Goal: Task Accomplishment & Management: Use online tool/utility

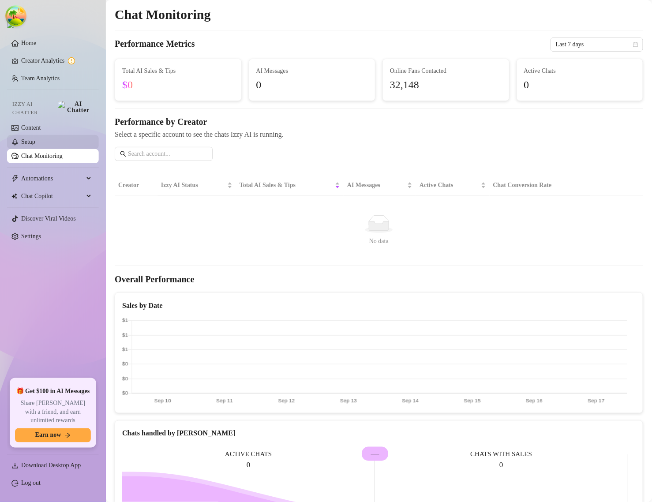
click at [34, 139] on link "Setup" at bounding box center [28, 142] width 14 height 7
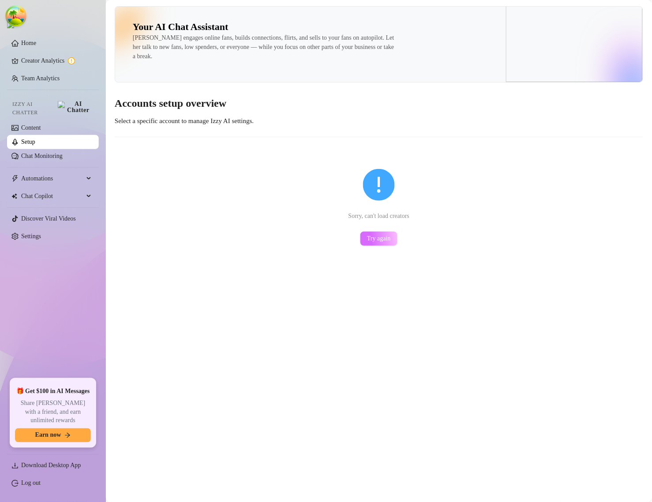
click at [371, 242] on span "Try again" at bounding box center [379, 238] width 24 height 7
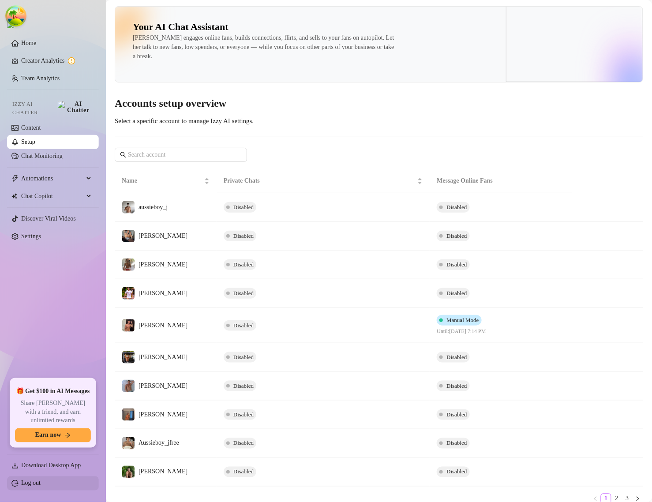
click at [21, 482] on link "Log out" at bounding box center [30, 483] width 19 height 7
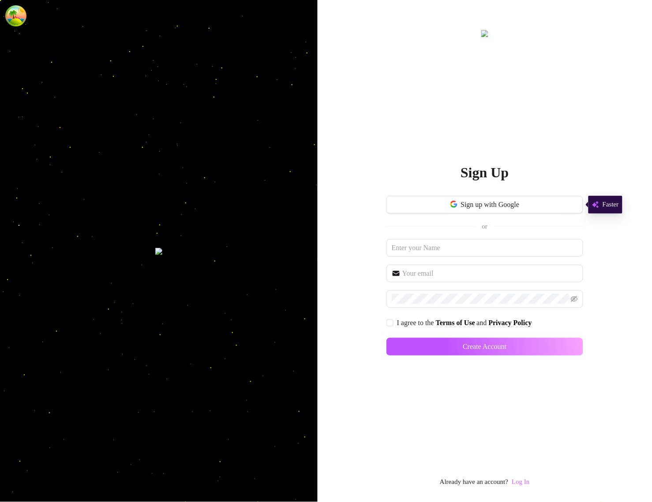
click at [523, 479] on link "Log In" at bounding box center [521, 482] width 18 height 7
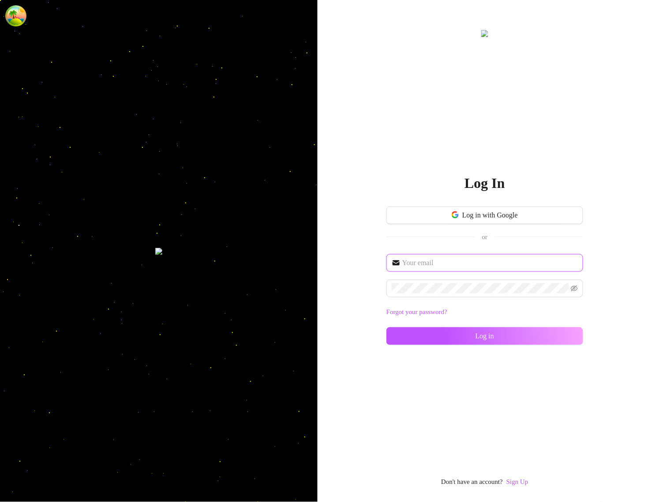
click at [451, 262] on input "text" at bounding box center [490, 263] width 176 height 11
type input "im@supercreator.app"
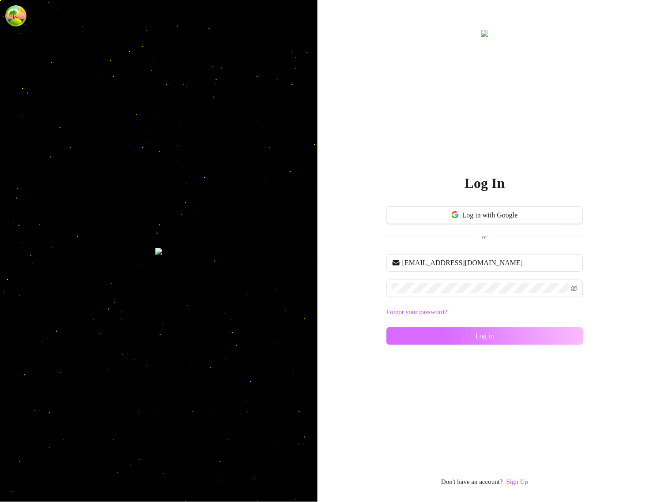
click at [414, 339] on button "Log in" at bounding box center [484, 336] width 197 height 18
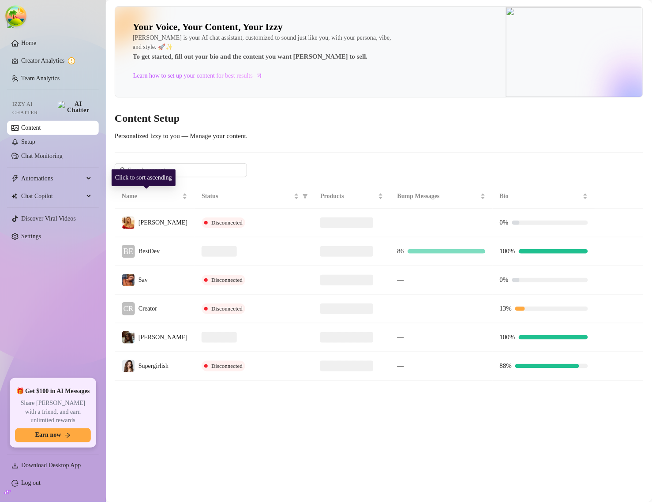
click at [153, 251] on span "BestDev" at bounding box center [149, 251] width 21 height 7
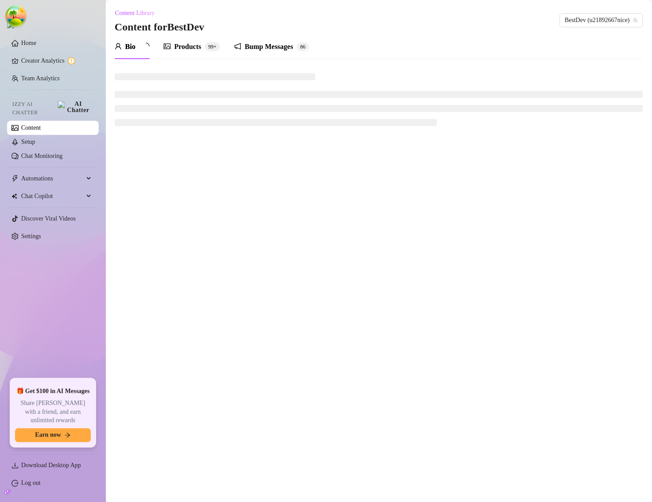
click at [241, 49] on icon "notification" at bounding box center [238, 46] width 6 height 6
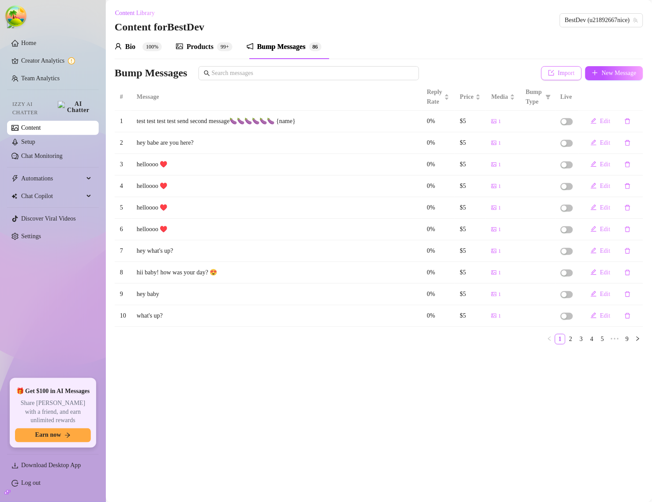
click at [548, 72] on icon "import" at bounding box center [551, 73] width 6 height 6
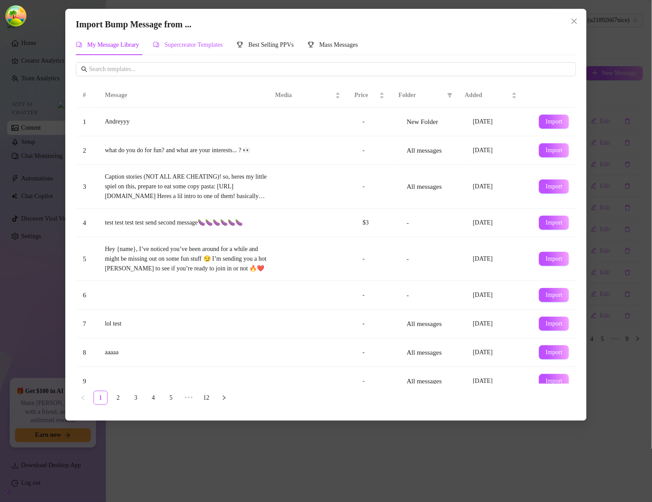
click at [219, 47] on span "Supercreator Templates" at bounding box center [194, 44] width 58 height 7
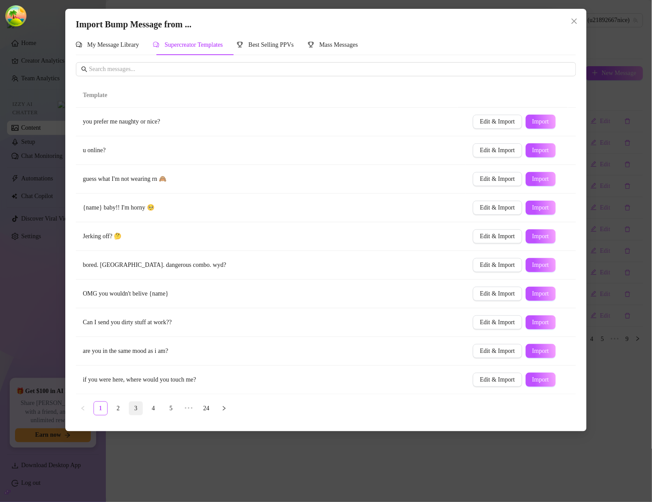
click at [135, 411] on link "3" at bounding box center [135, 408] width 13 height 13
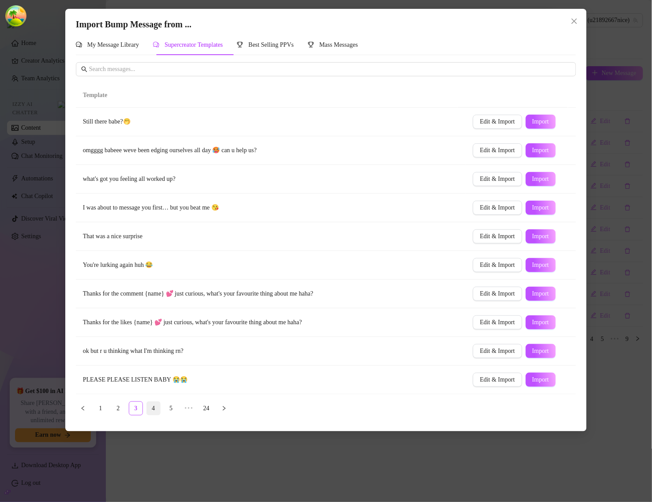
click at [151, 410] on link "4" at bounding box center [153, 408] width 13 height 13
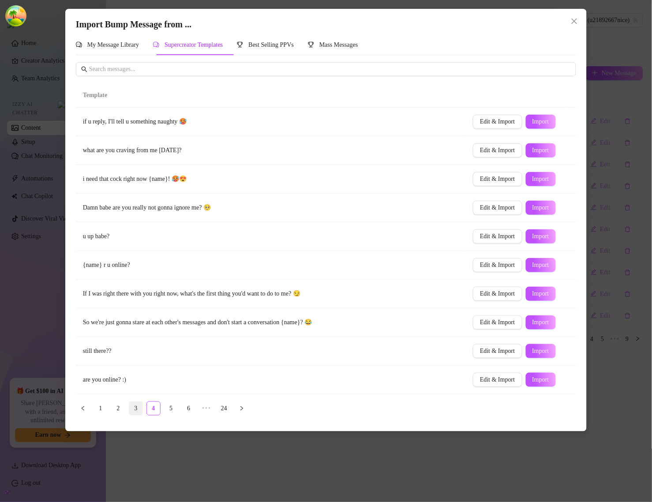
click at [133, 411] on link "3" at bounding box center [135, 408] width 13 height 13
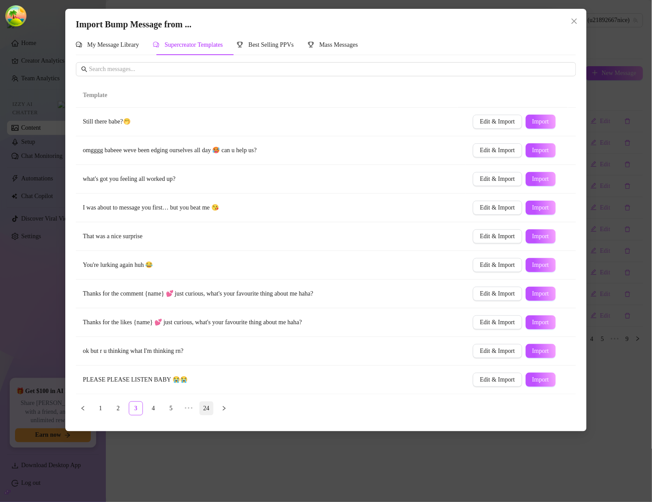
click at [202, 407] on link "24" at bounding box center [206, 408] width 13 height 13
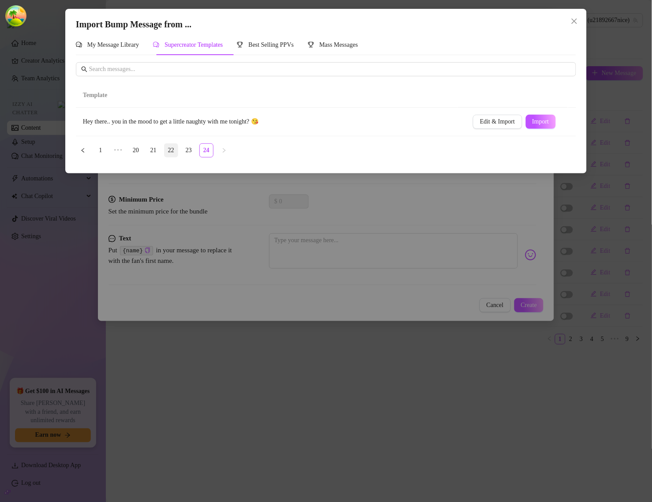
click at [175, 148] on link "22" at bounding box center [171, 150] width 13 height 13
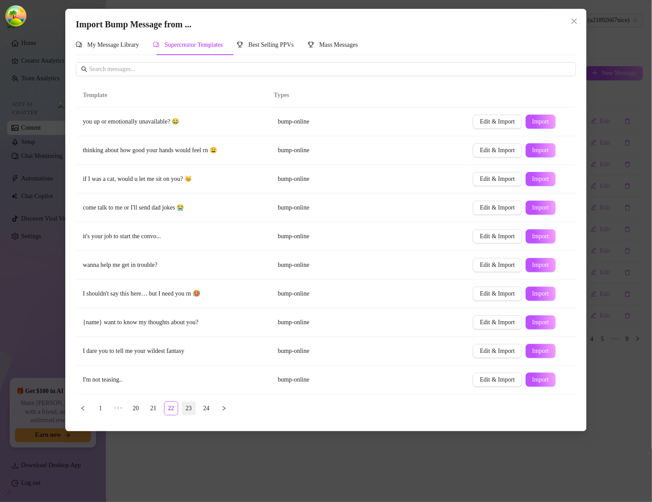
click at [186, 413] on link "23" at bounding box center [188, 408] width 13 height 13
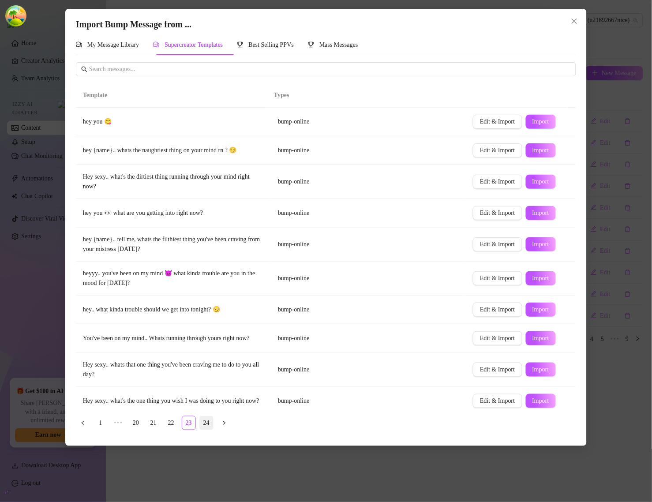
click at [207, 425] on link "24" at bounding box center [206, 422] width 13 height 13
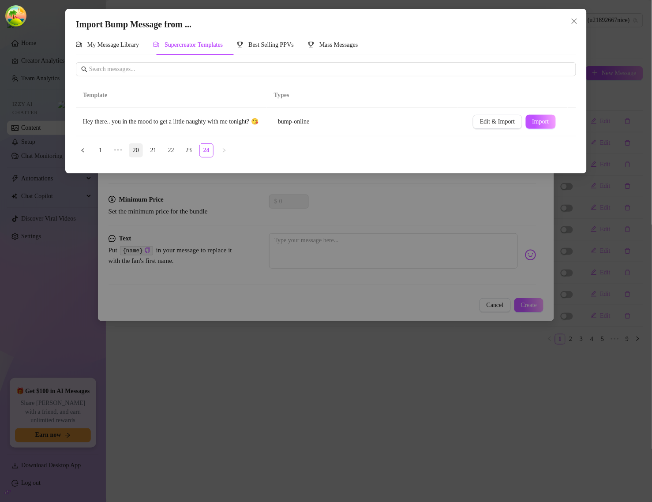
click at [138, 157] on link "20" at bounding box center [135, 150] width 13 height 13
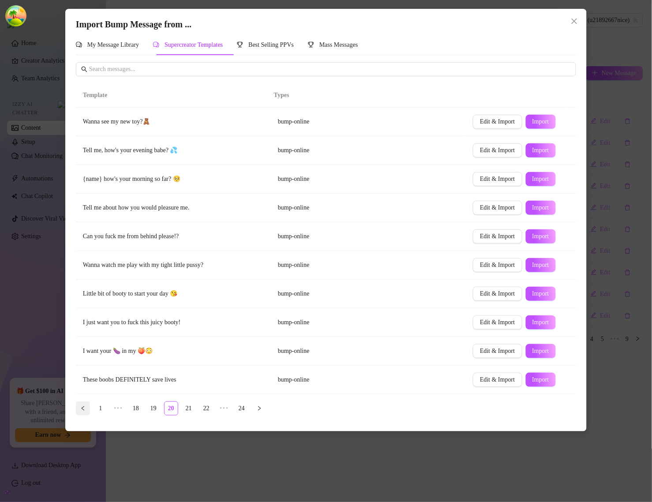
click at [86, 408] on button "button" at bounding box center [83, 408] width 14 height 14
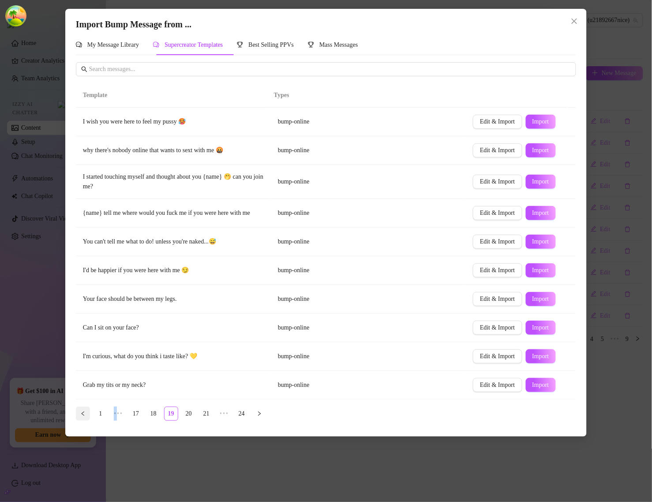
click at [86, 408] on div "Template Types I wish you were here to feel my pussy 🥵 bump-online Edit & Impor…" at bounding box center [326, 251] width 500 height 337
click at [82, 416] on button "button" at bounding box center [83, 414] width 14 height 14
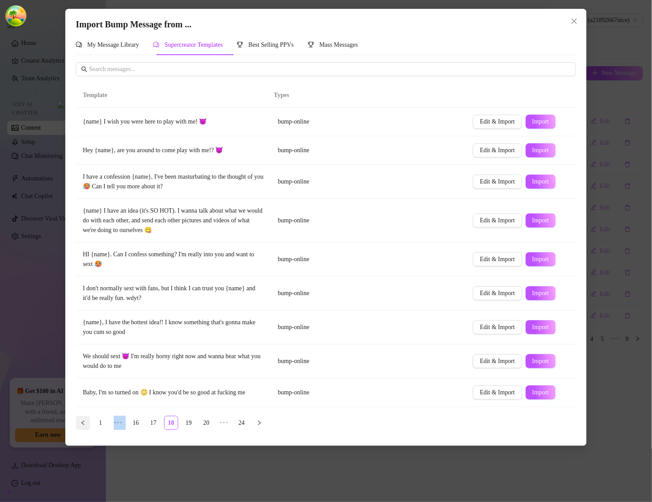
click at [82, 420] on button "button" at bounding box center [83, 423] width 14 height 14
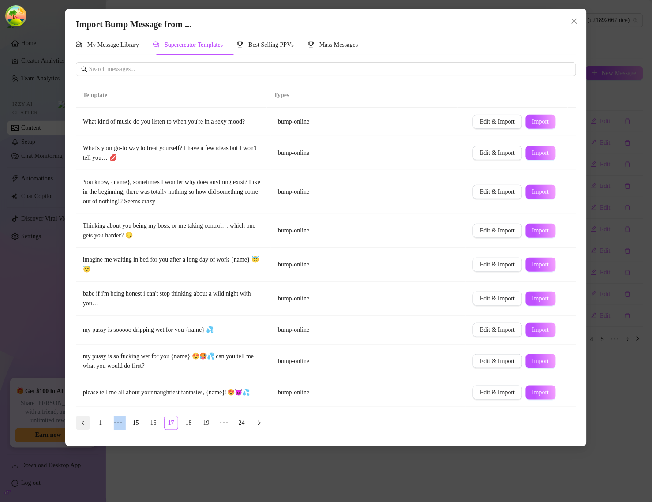
click at [82, 422] on icon "left" at bounding box center [82, 422] width 5 height 5
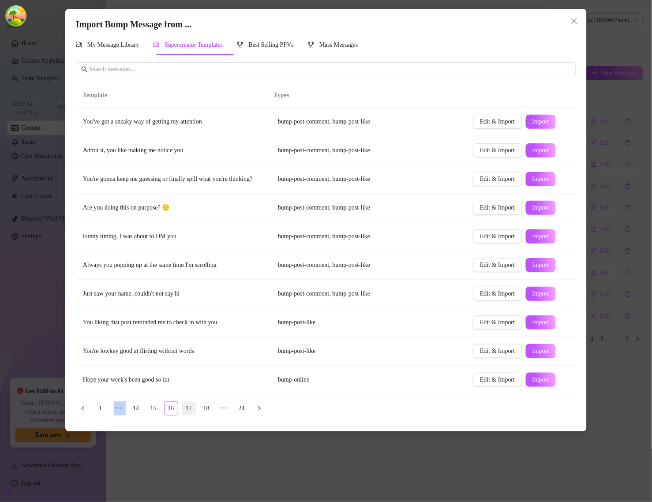
click at [190, 413] on link "17" at bounding box center [188, 408] width 13 height 13
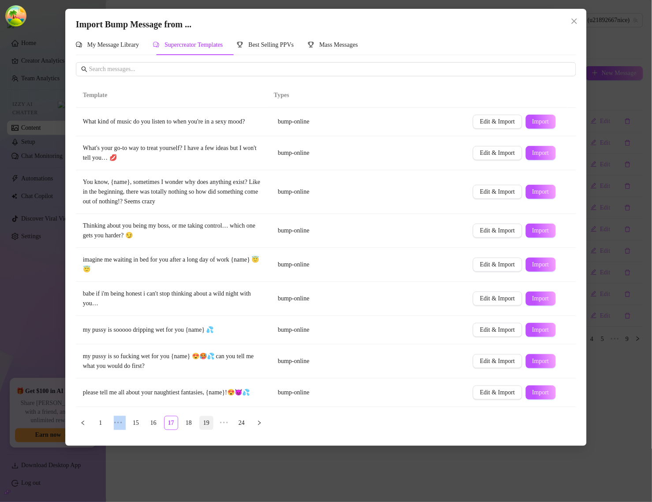
click at [210, 421] on link "19" at bounding box center [206, 422] width 13 height 13
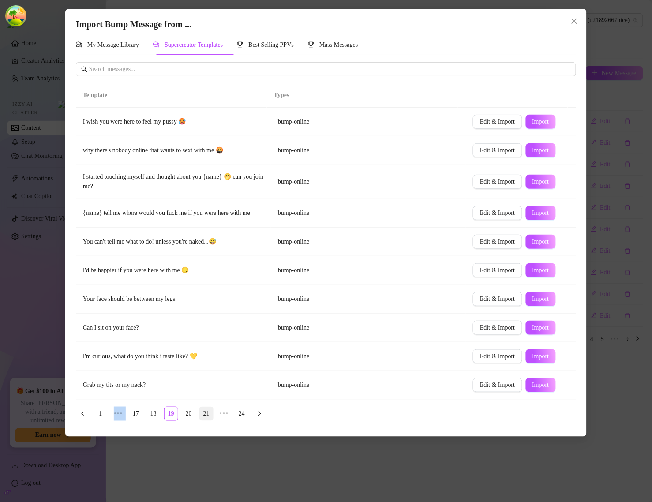
click at [211, 420] on link "21" at bounding box center [206, 413] width 13 height 13
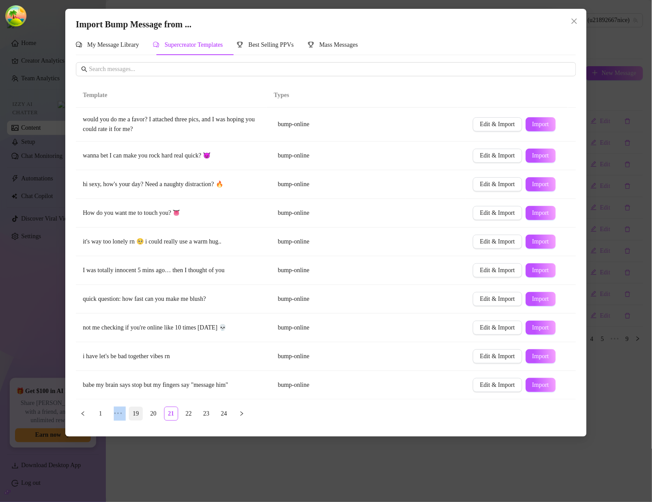
click at [131, 412] on link "19" at bounding box center [135, 413] width 13 height 13
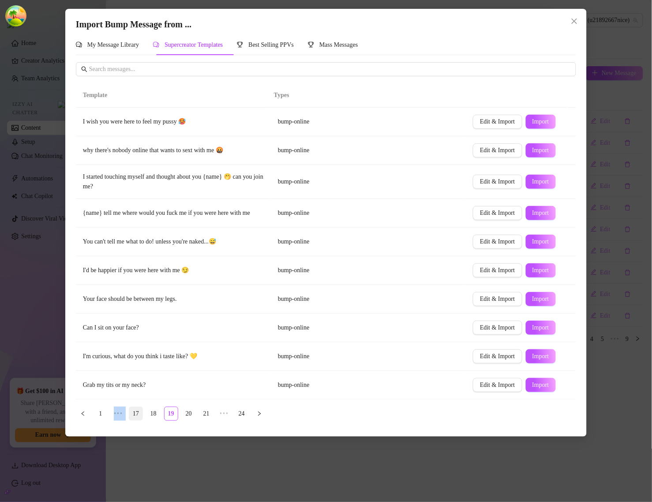
click at [151, 419] on link "18" at bounding box center [153, 413] width 13 height 13
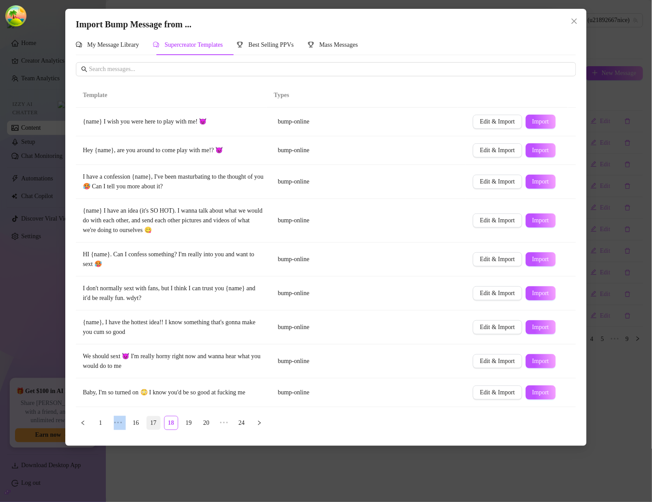
click at [153, 429] on link "17" at bounding box center [153, 422] width 13 height 13
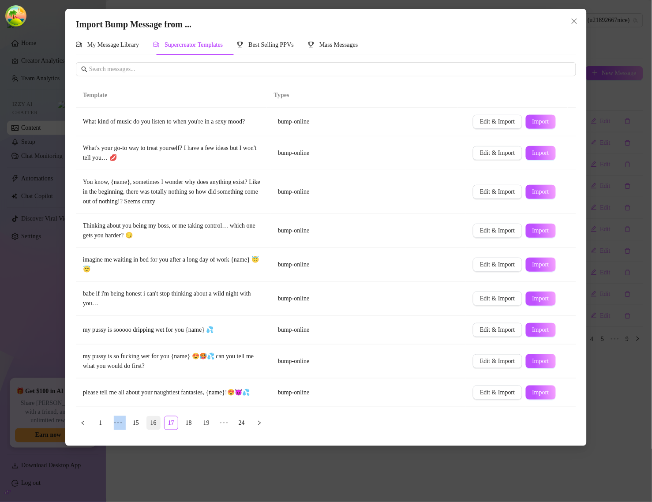
click at [149, 426] on link "16" at bounding box center [153, 422] width 13 height 13
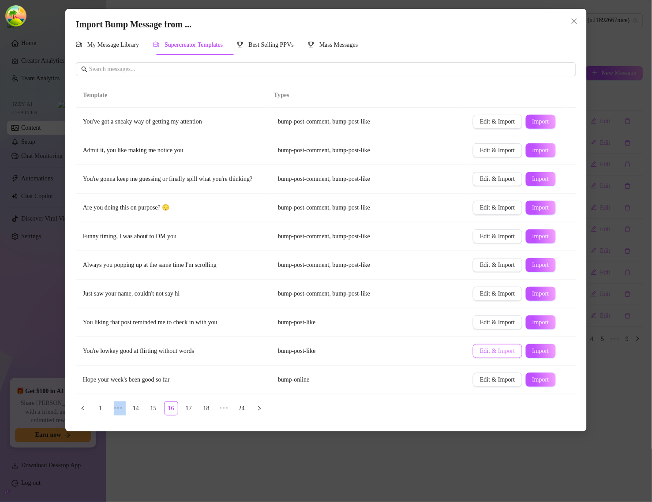
click at [499, 355] on span "Edit & Import" at bounding box center [497, 351] width 35 height 7
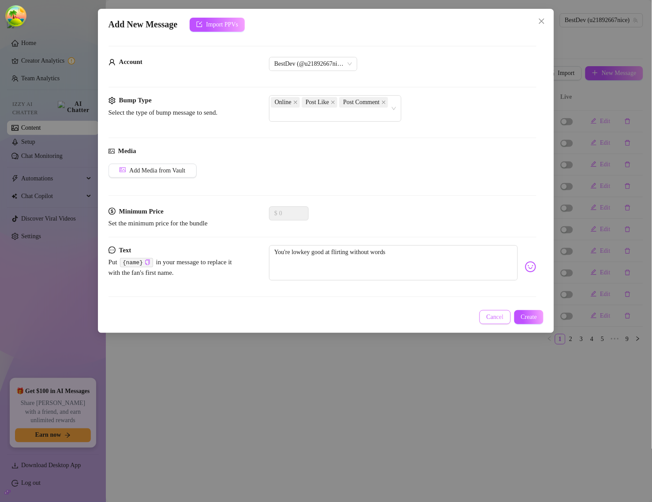
click at [502, 321] on span "Cancel" at bounding box center [495, 317] width 17 height 7
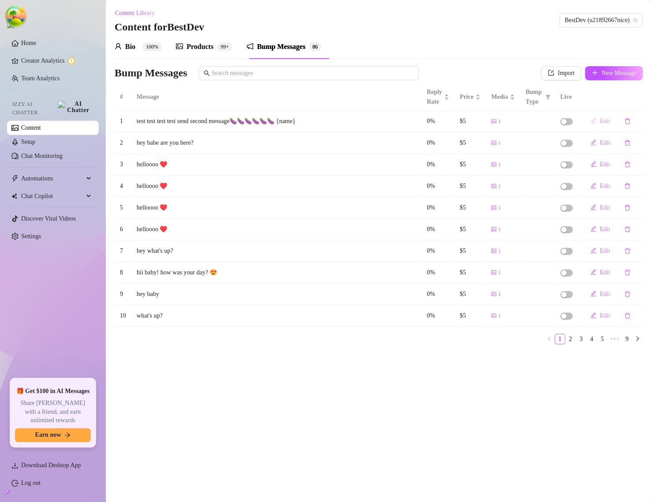
click at [599, 124] on button "Edit" at bounding box center [601, 121] width 34 height 14
type textarea "test test test test send second message🍆🍆🍆🍆🍆🍆 {name}"
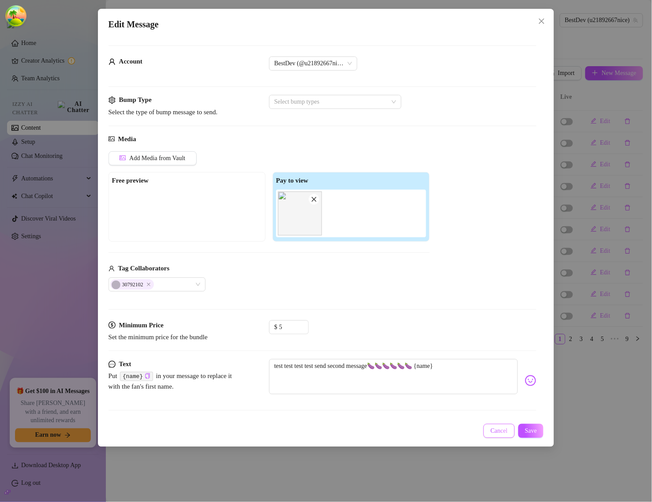
click at [493, 431] on span "Cancel" at bounding box center [498, 430] width 17 height 7
